Goal: Task Accomplishment & Management: Manage account settings

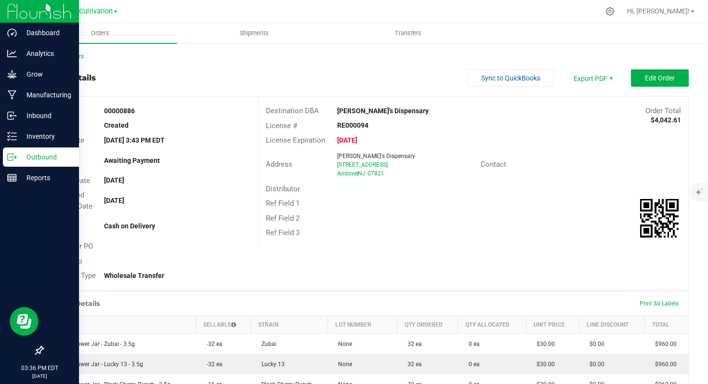
click at [32, 155] on p "Outbound" at bounding box center [46, 157] width 58 height 12
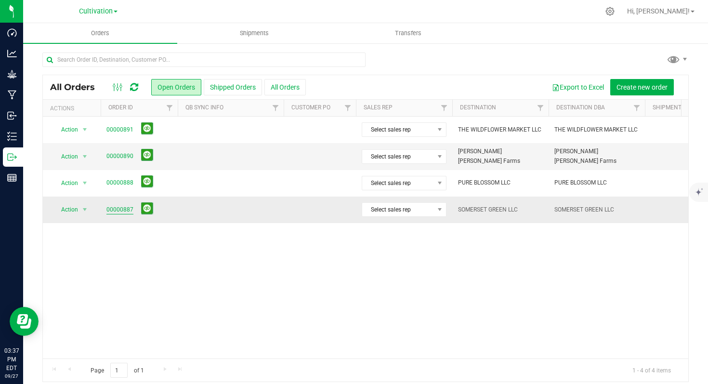
click at [116, 208] on link "00000887" at bounding box center [119, 209] width 27 height 9
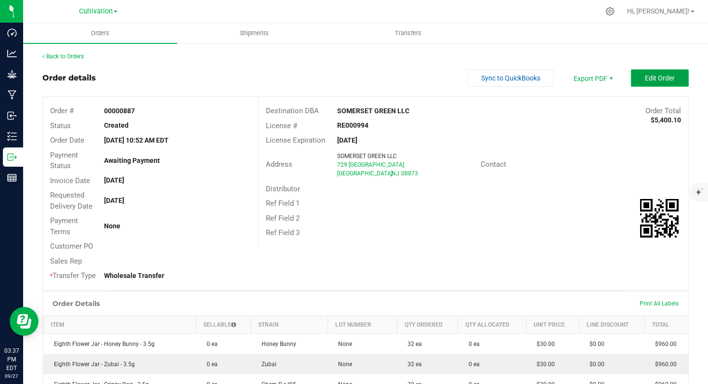
click at [653, 77] on span "Edit Order" at bounding box center [660, 78] width 30 height 8
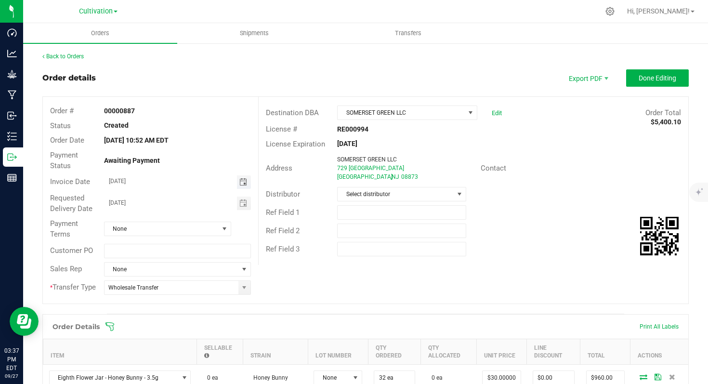
click at [239, 181] on span "Toggle calendar" at bounding box center [243, 182] width 8 height 8
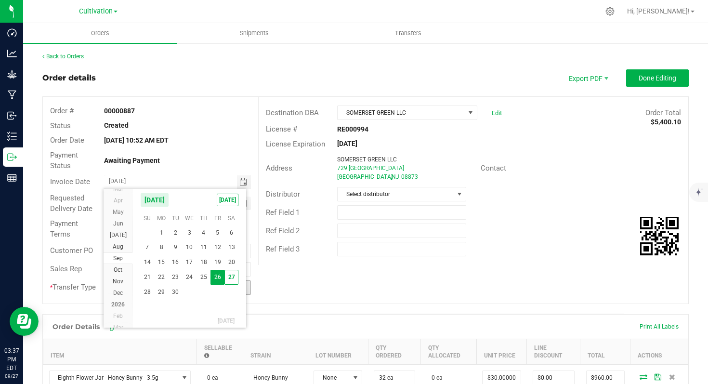
click at [158, 296] on span "29" at bounding box center [162, 292] width 14 height 15
type input "[DATE]"
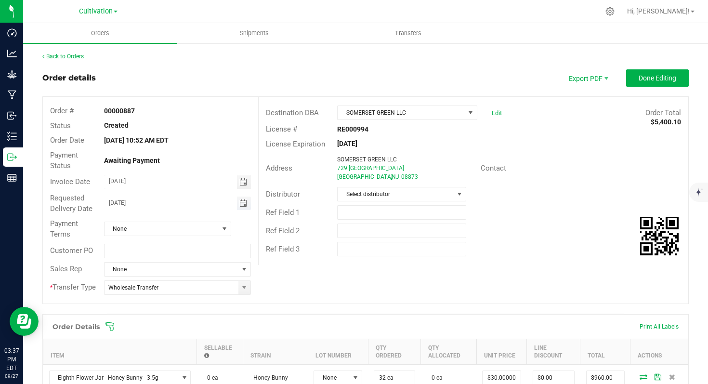
click at [240, 202] on span "Toggle calendar" at bounding box center [243, 203] width 8 height 8
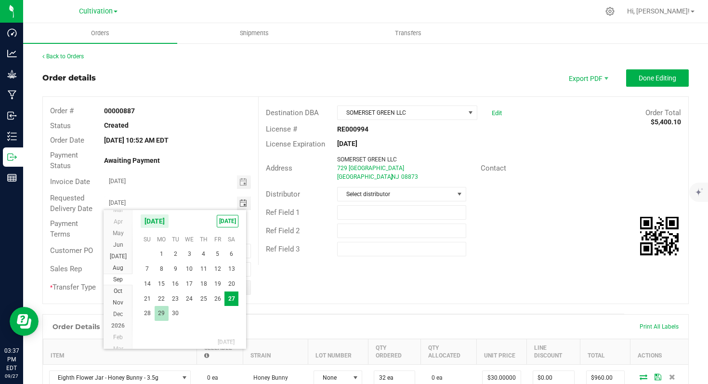
click at [157, 316] on span "29" at bounding box center [162, 313] width 14 height 15
type input "[DATE]"
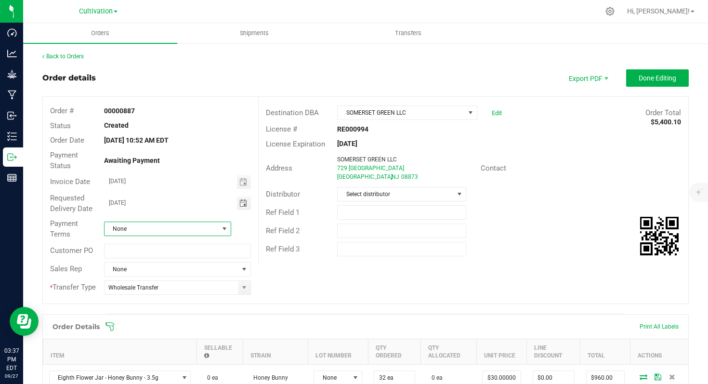
click at [220, 228] on span at bounding box center [224, 229] width 8 height 8
click at [155, 290] on li "Cash on Delivery" at bounding box center [166, 286] width 125 height 16
click at [650, 78] on span "Done Editing" at bounding box center [657, 78] width 38 height 8
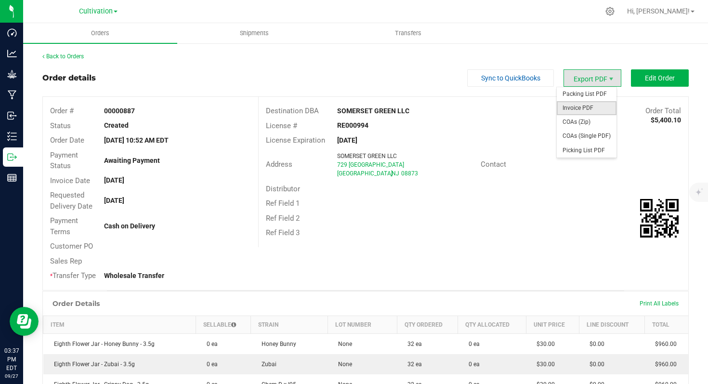
click at [582, 104] on span "Invoice PDF" at bounding box center [586, 108] width 60 height 14
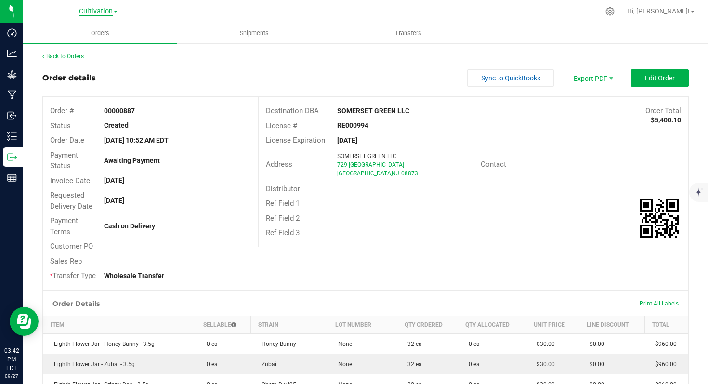
click at [104, 14] on span "Cultivation" at bounding box center [96, 11] width 34 height 9
click at [86, 27] on link "Cultivation" at bounding box center [98, 33] width 141 height 13
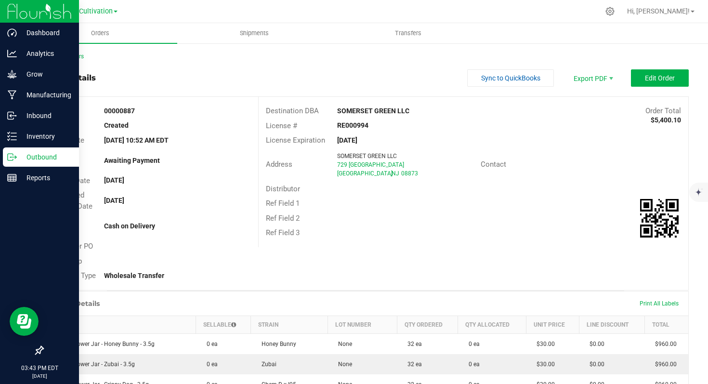
click at [27, 155] on p "Outbound" at bounding box center [46, 157] width 58 height 12
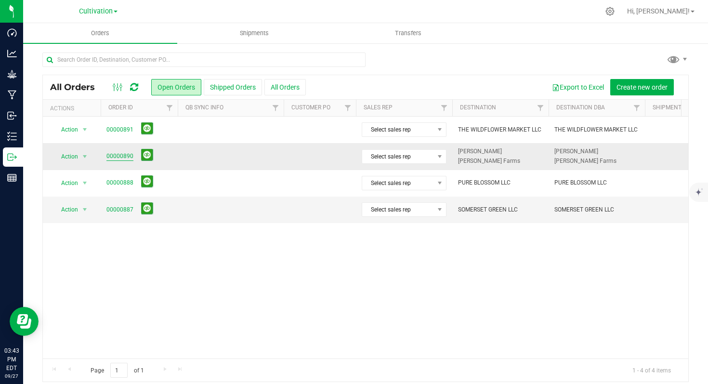
click at [111, 157] on link "00000890" at bounding box center [119, 156] width 27 height 9
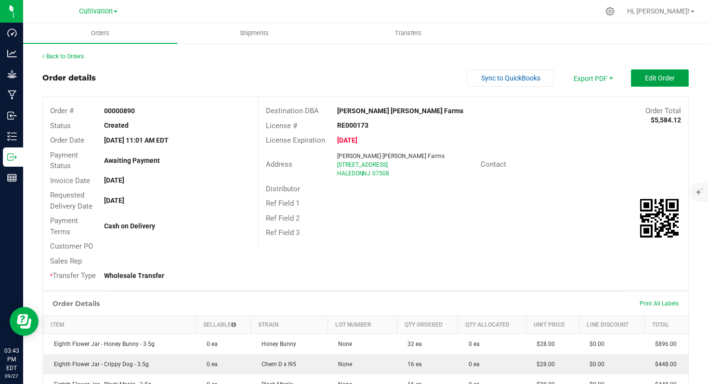
click at [645, 78] on span "Edit Order" at bounding box center [660, 78] width 30 height 8
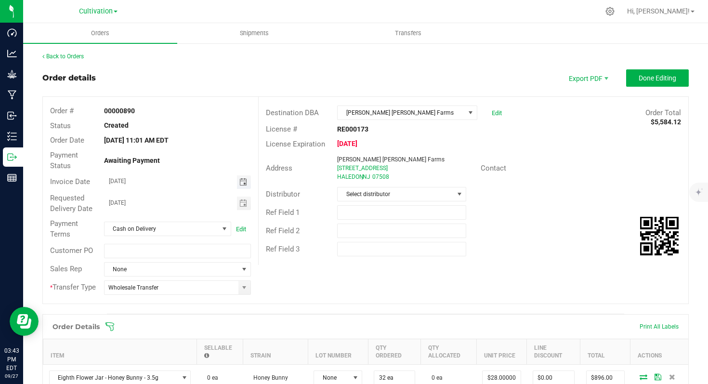
drag, startPoint x: 238, startPoint y: 188, endPoint x: 239, endPoint y: 183, distance: 4.8
click at [238, 186] on span "Toggle calendar" at bounding box center [244, 181] width 14 height 13
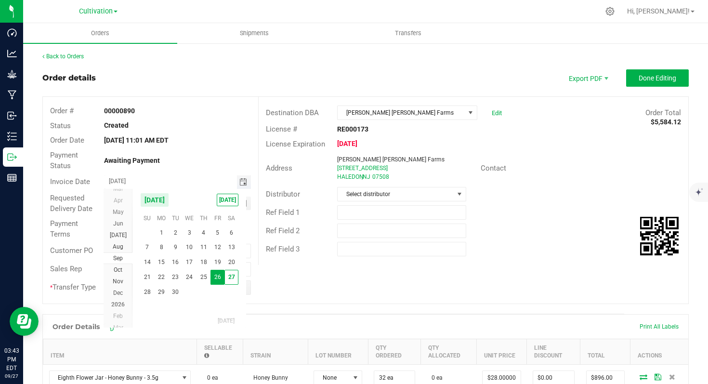
click at [239, 183] on span "Toggle calendar" at bounding box center [243, 182] width 8 height 8
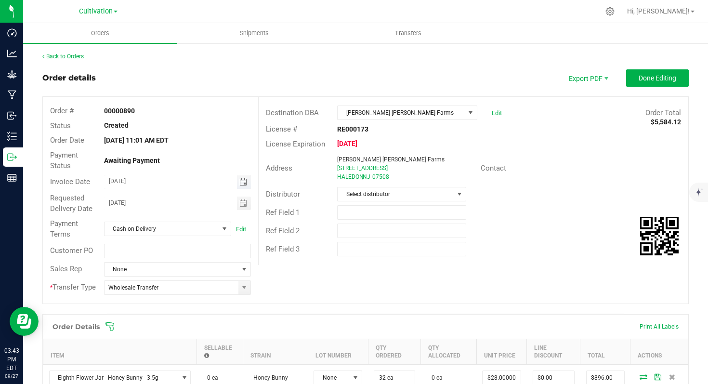
click at [237, 186] on span "Toggle calendar" at bounding box center [244, 181] width 14 height 13
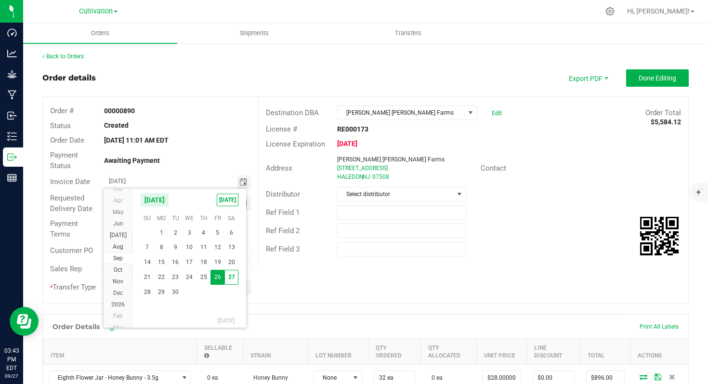
click at [161, 286] on span "29" at bounding box center [162, 292] width 14 height 15
type input "[DATE]"
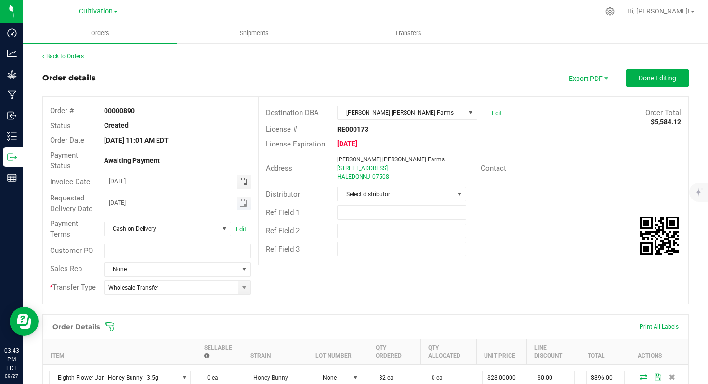
click at [245, 203] on span "Toggle calendar" at bounding box center [244, 202] width 14 height 13
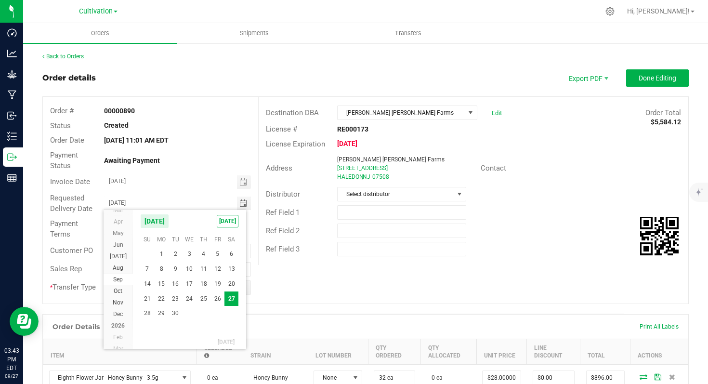
click at [160, 311] on span "29" at bounding box center [162, 313] width 14 height 15
type input "[DATE]"
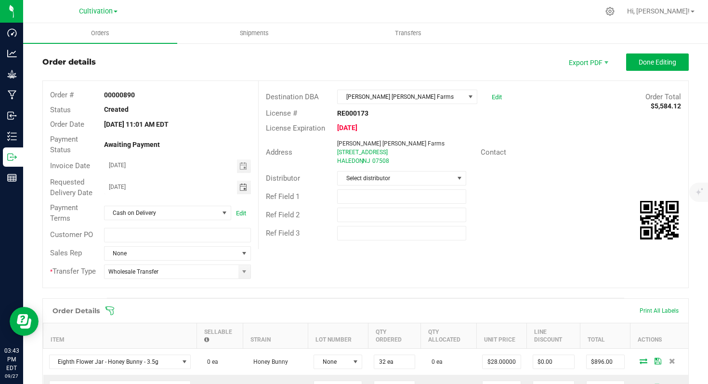
scroll to position [0, 0]
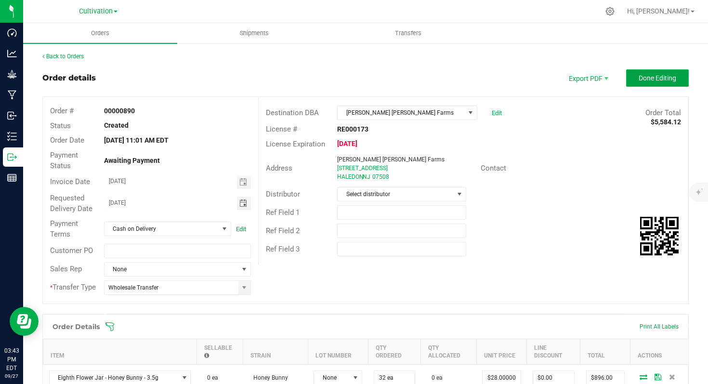
click at [638, 78] on span "Done Editing" at bounding box center [657, 78] width 38 height 8
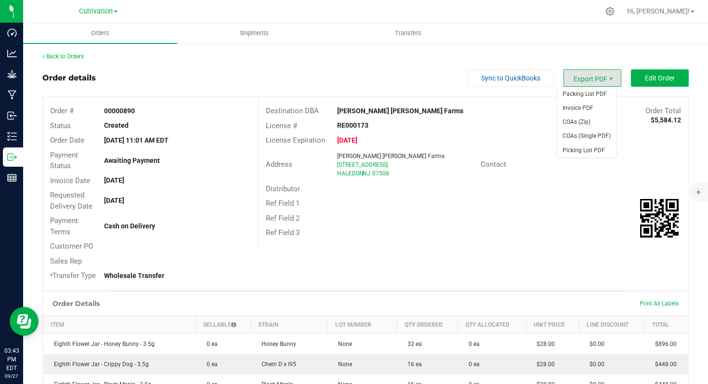
click at [584, 78] on span "Export PDF" at bounding box center [592, 77] width 58 height 17
click at [582, 107] on span "Invoice PDF" at bounding box center [586, 108] width 60 height 14
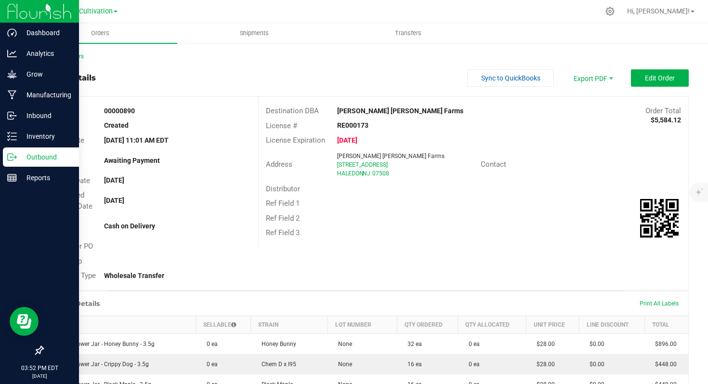
click at [39, 159] on p "Outbound" at bounding box center [46, 157] width 58 height 12
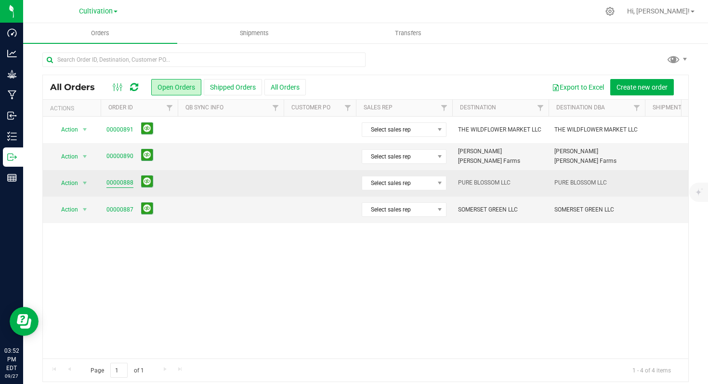
click at [119, 183] on link "00000888" at bounding box center [119, 182] width 27 height 9
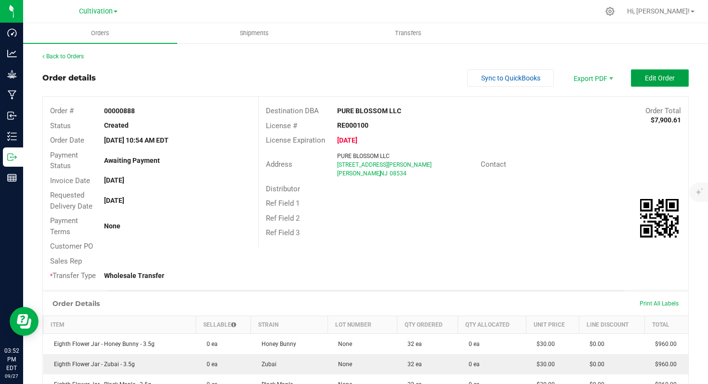
click at [656, 79] on span "Edit Order" at bounding box center [660, 78] width 30 height 8
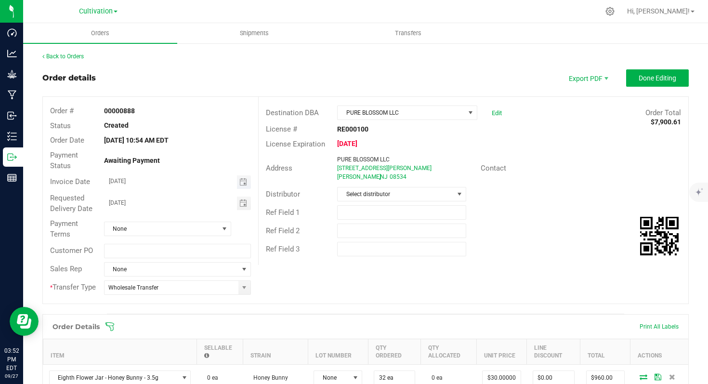
click at [245, 182] on span "Toggle calendar" at bounding box center [244, 181] width 14 height 13
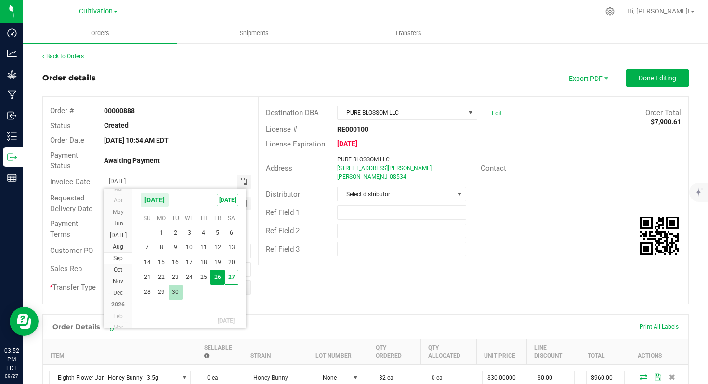
click at [176, 289] on span "30" at bounding box center [175, 292] width 14 height 15
type input "[DATE]"
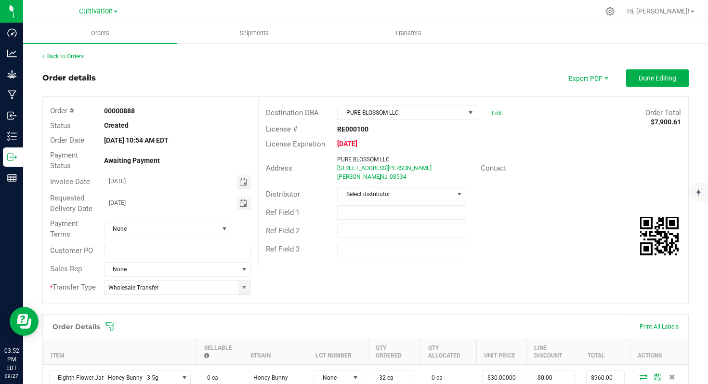
click at [242, 205] on span "Toggle calendar" at bounding box center [243, 203] width 8 height 8
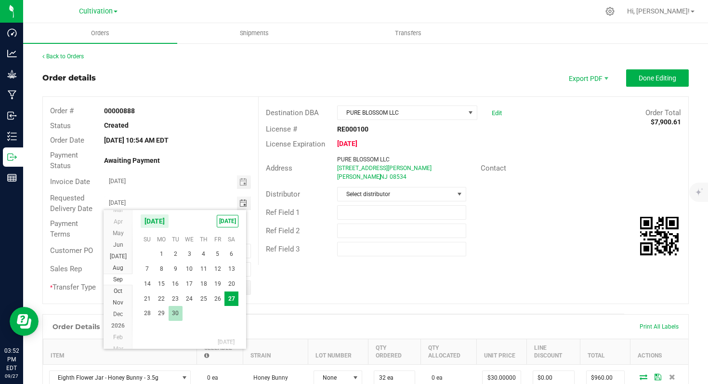
click at [180, 311] on span "30" at bounding box center [175, 313] width 14 height 15
type input "[DATE]"
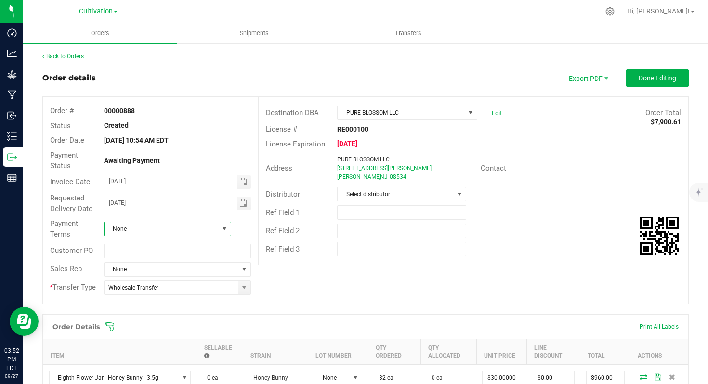
click at [216, 231] on span "None" at bounding box center [161, 228] width 114 height 13
click at [160, 287] on li "Cash on Delivery" at bounding box center [166, 286] width 125 height 16
click at [635, 84] on button "Done Editing" at bounding box center [657, 77] width 63 height 17
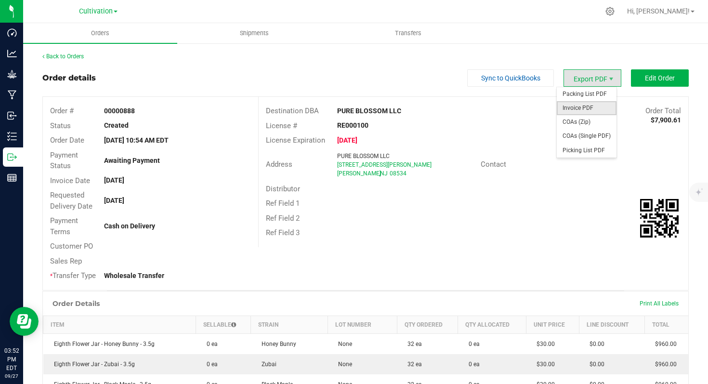
click at [580, 106] on span "Invoice PDF" at bounding box center [586, 108] width 60 height 14
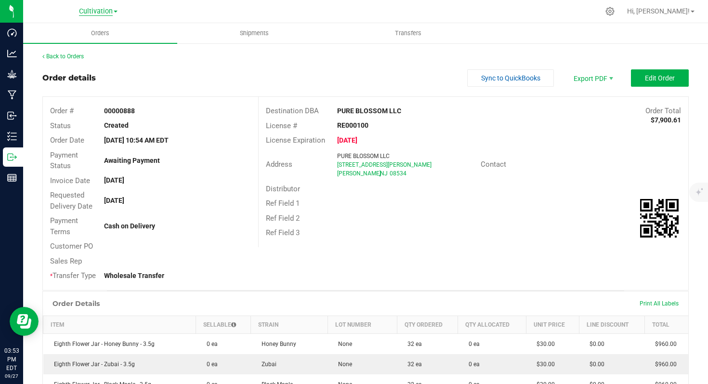
click at [106, 9] on span "Cultivation" at bounding box center [96, 11] width 34 height 9
click at [99, 45] on link "Manufacturing" at bounding box center [98, 46] width 141 height 13
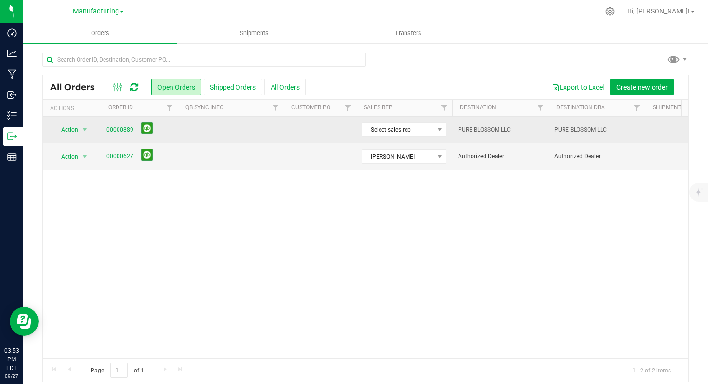
click at [121, 129] on link "00000889" at bounding box center [119, 129] width 27 height 9
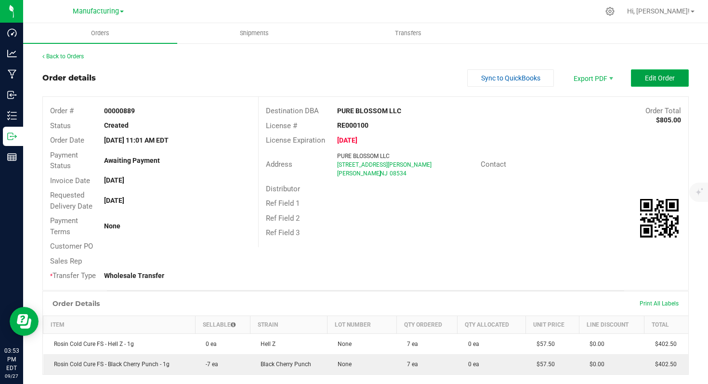
click at [645, 76] on span "Edit Order" at bounding box center [660, 78] width 30 height 8
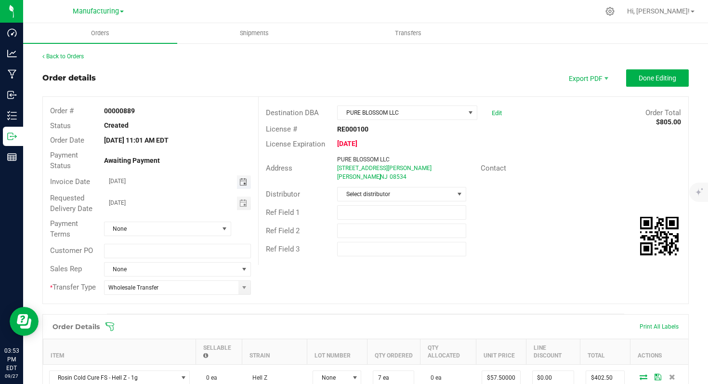
click at [239, 181] on span "Toggle calendar" at bounding box center [243, 182] width 8 height 8
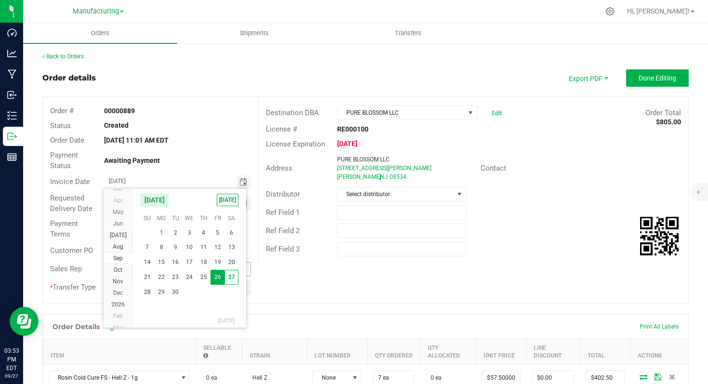
drag, startPoint x: 172, startPoint y: 294, endPoint x: 194, endPoint y: 272, distance: 31.0
click at [172, 294] on span "30" at bounding box center [175, 292] width 14 height 15
type input "[DATE]"
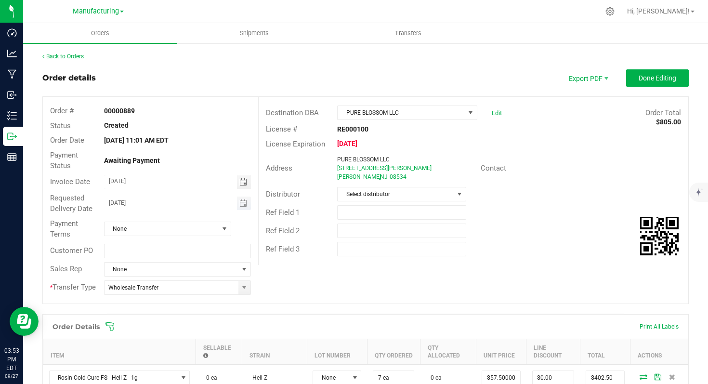
click at [237, 205] on span "Toggle calendar" at bounding box center [244, 202] width 14 height 13
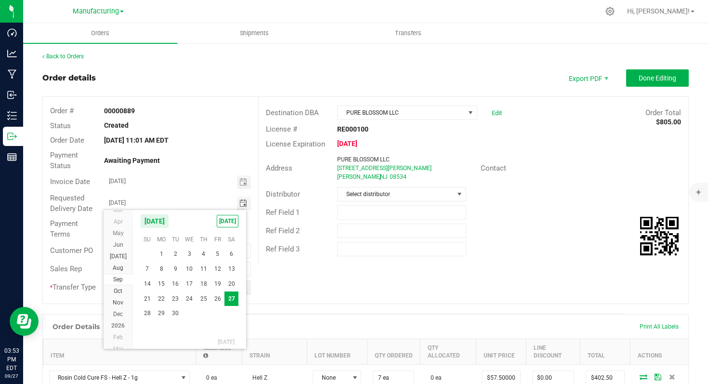
drag, startPoint x: 173, startPoint y: 310, endPoint x: 176, endPoint y: 306, distance: 5.2
click at [172, 311] on span "30" at bounding box center [175, 313] width 14 height 15
type input "[DATE]"
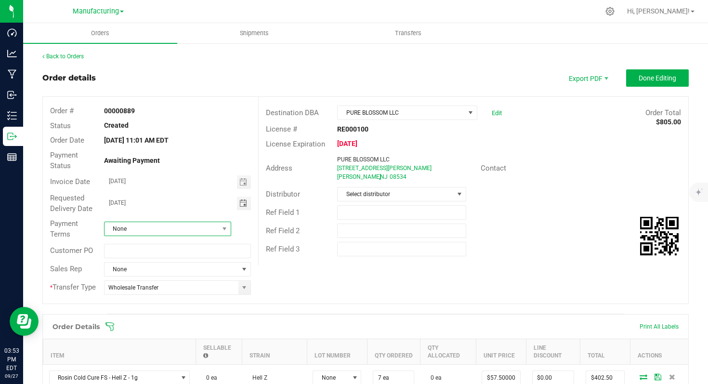
click at [219, 230] on span at bounding box center [225, 228] width 12 height 13
click at [178, 282] on li "Cash on Delivery" at bounding box center [166, 286] width 125 height 16
click at [640, 79] on span "Done Editing" at bounding box center [657, 78] width 38 height 8
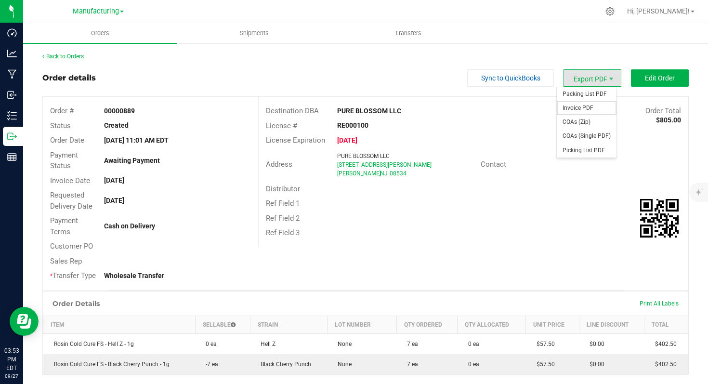
click at [578, 108] on span "Invoice PDF" at bounding box center [586, 108] width 60 height 14
